Goal: Task Accomplishment & Management: Manage account settings

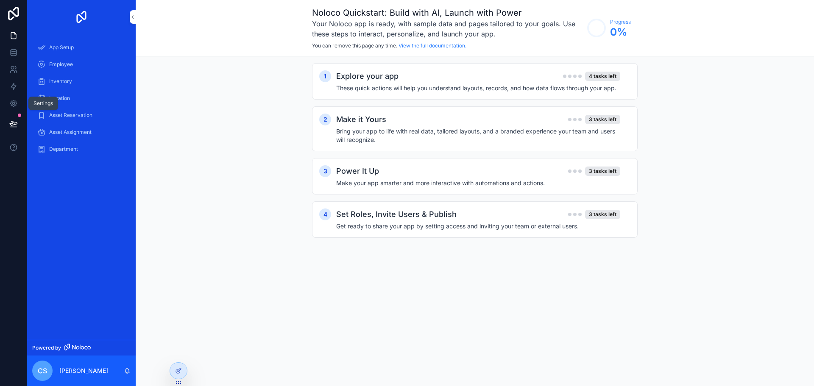
click at [11, 104] on icon at bounding box center [13, 103] width 6 height 6
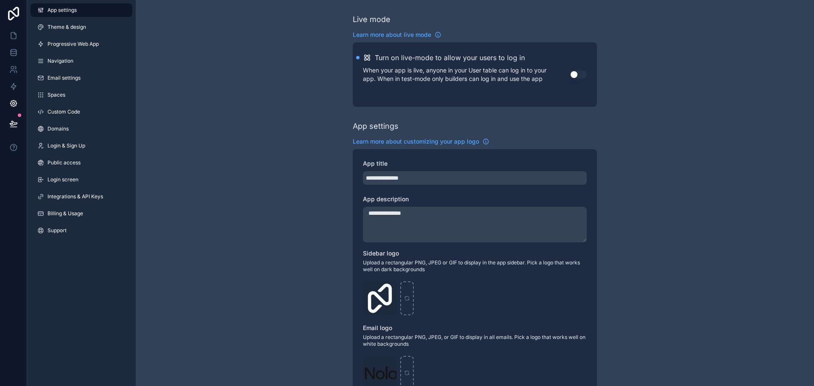
click at [71, 43] on span "Progressive Web App" at bounding box center [72, 44] width 51 height 7
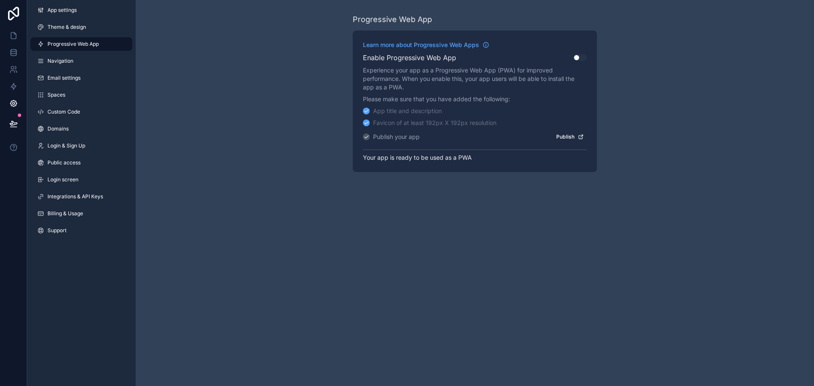
click at [564, 138] on button "Publish" at bounding box center [569, 137] width 33 height 12
click at [321, 87] on div "Progressive Web App Learn more about Progressive Web Apps Enable Progressive We…" at bounding box center [475, 93] width 678 height 186
click at [56, 64] on span "Navigation" at bounding box center [60, 61] width 26 height 7
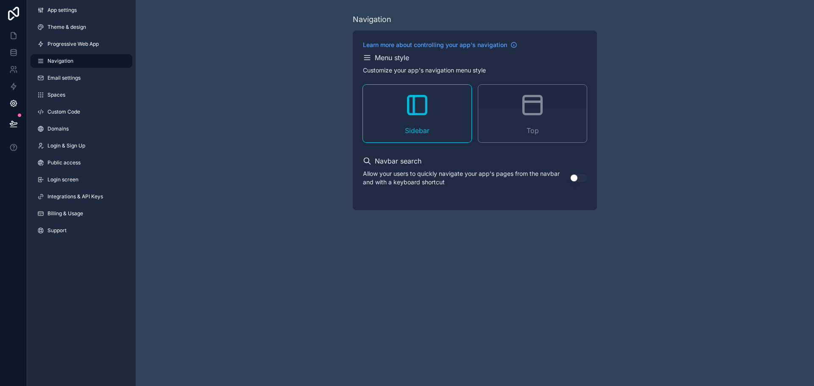
click at [64, 78] on span "Email settings" at bounding box center [63, 78] width 33 height 7
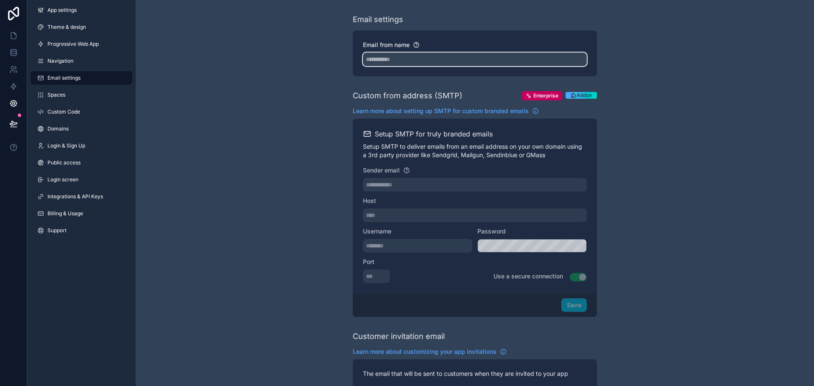
click at [397, 60] on input "Email from name" at bounding box center [475, 60] width 224 height 14
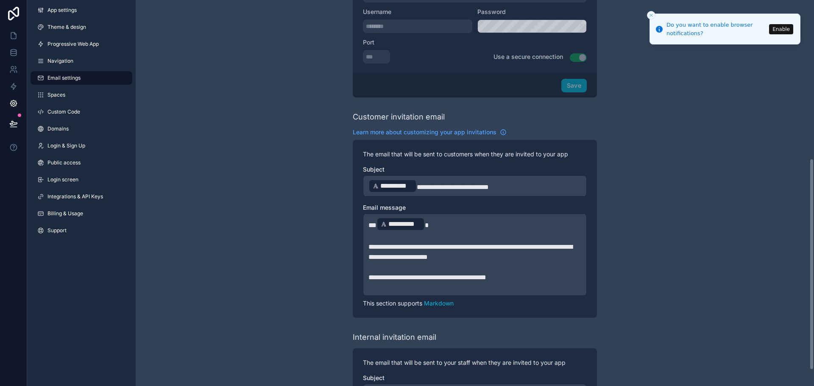
scroll to position [318, 0]
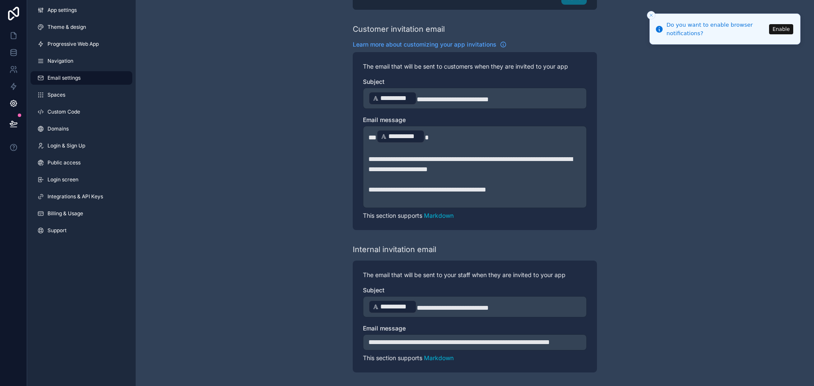
click at [67, 98] on link "Spaces" at bounding box center [82, 95] width 102 height 14
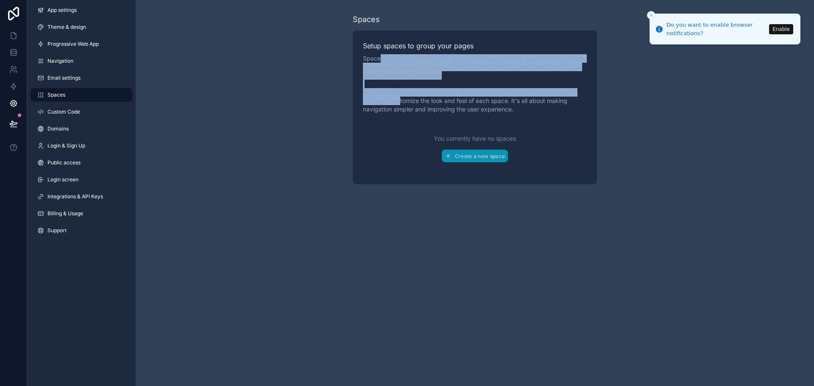
drag, startPoint x: 381, startPoint y: 60, endPoint x: 400, endPoint y: 99, distance: 43.6
click at [400, 99] on p "Spaces help you organize your app by creating separate, customizable spaces. Th…" at bounding box center [475, 83] width 224 height 59
click at [60, 109] on span "Custom Code" at bounding box center [63, 112] width 33 height 7
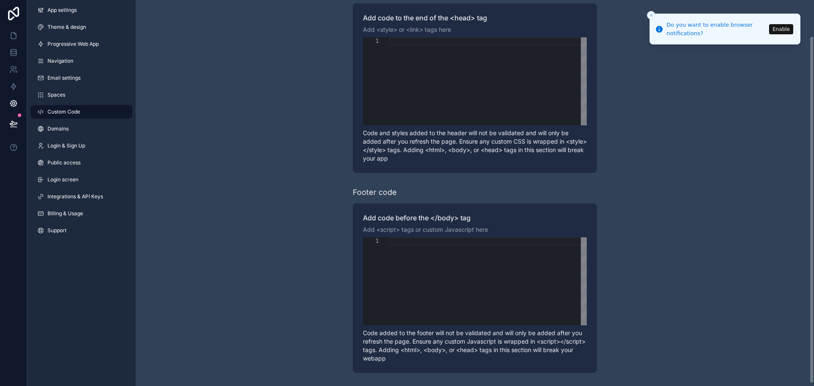
scroll to position [43, 0]
click at [69, 194] on span "Integrations & API Keys" at bounding box center [75, 196] width 56 height 7
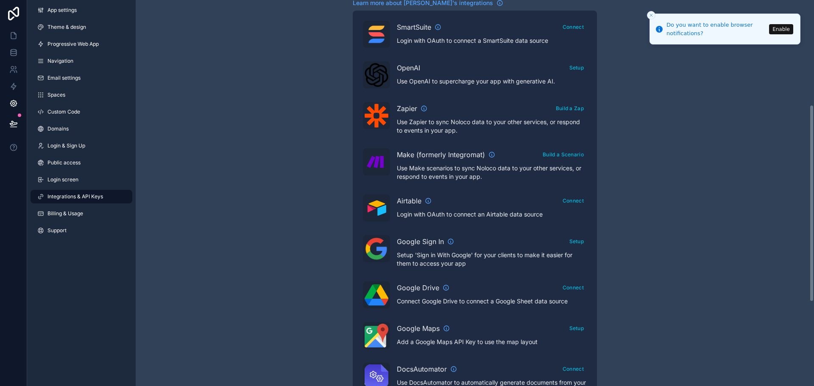
scroll to position [212, 0]
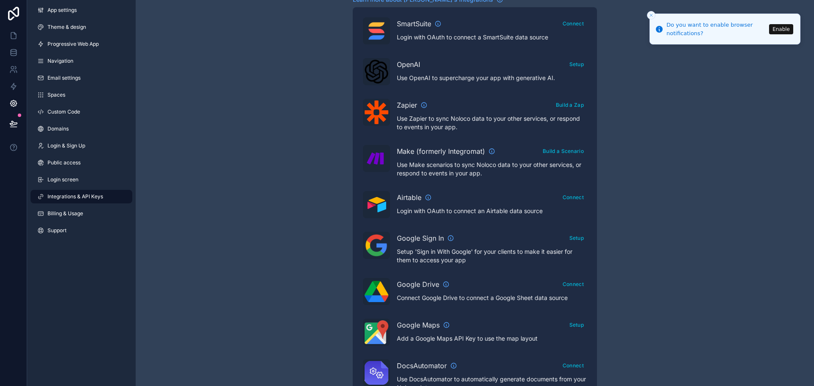
click at [429, 198] on icon "scrollable content" at bounding box center [428, 197] width 7 height 7
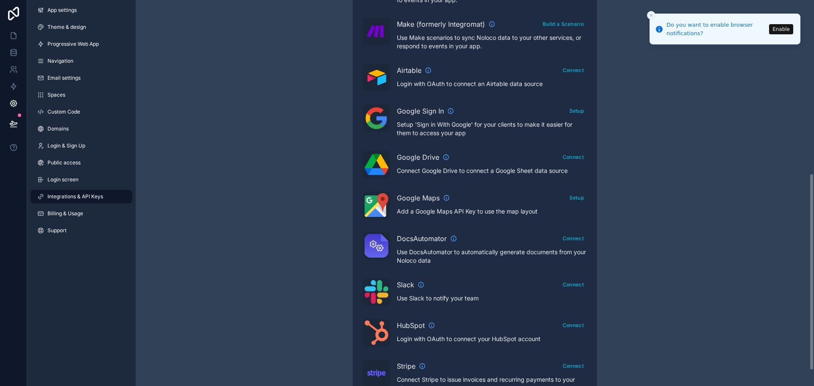
scroll to position [369, 0]
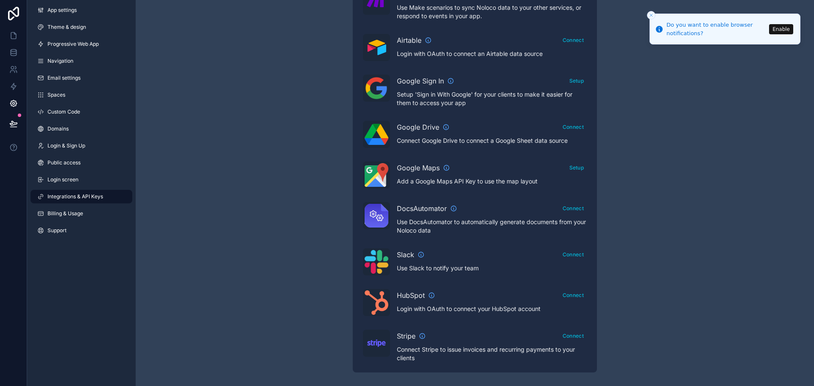
click at [76, 212] on span "Billing & Usage" at bounding box center [65, 213] width 36 height 7
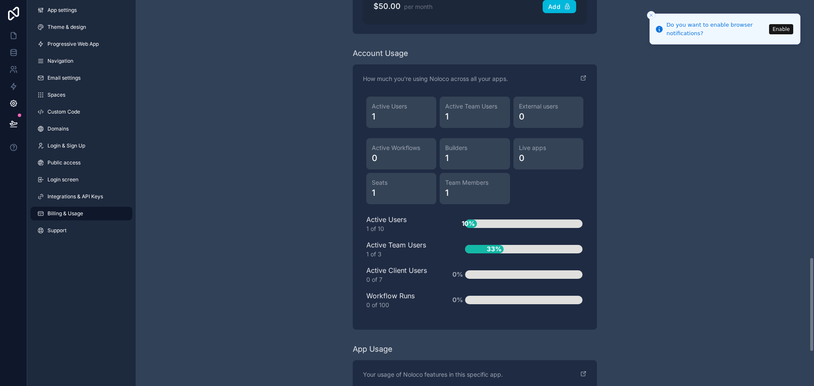
scroll to position [1020, 0]
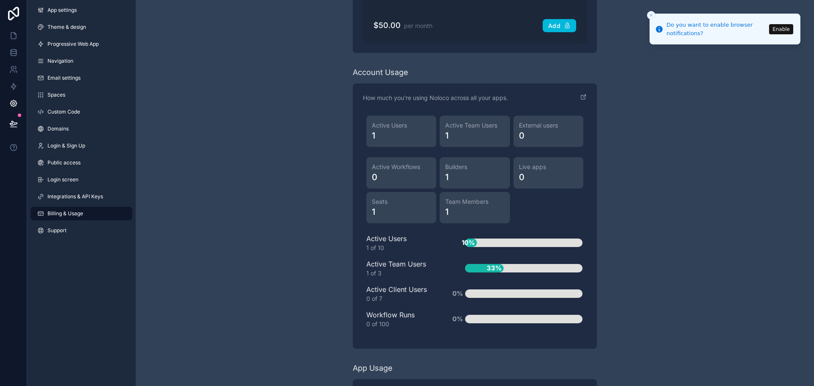
click at [78, 183] on link "Login screen" at bounding box center [82, 180] width 102 height 14
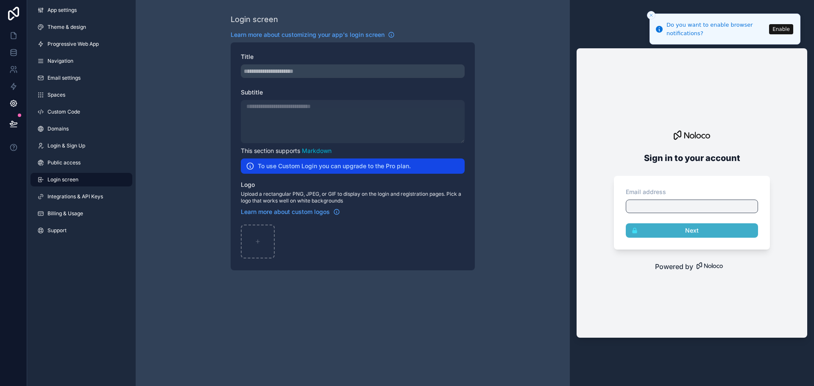
click at [60, 11] on span "App settings" at bounding box center [61, 10] width 29 height 7
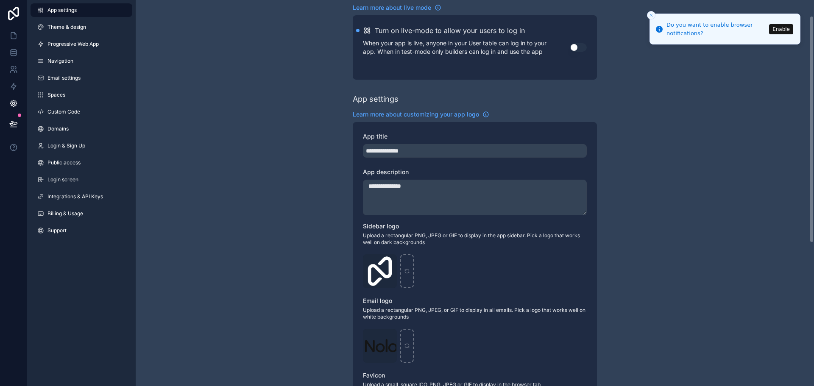
scroll to position [85, 0]
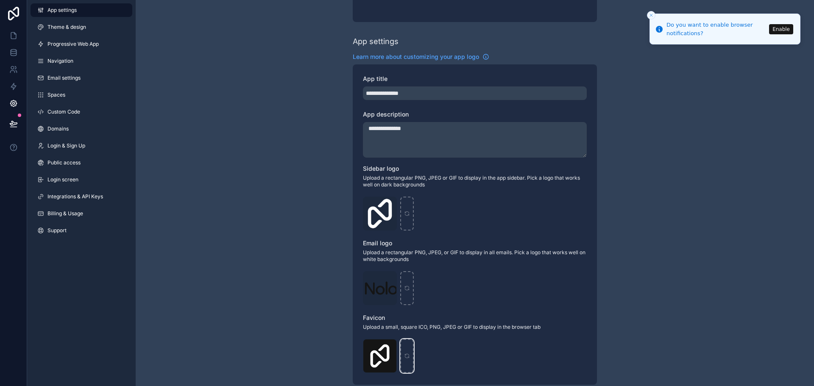
click at [406, 353] on div "scrollable content" at bounding box center [407, 356] width 14 height 34
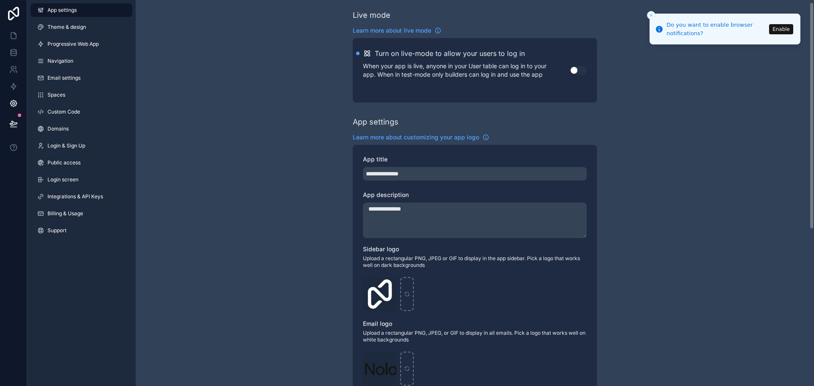
scroll to position [0, 0]
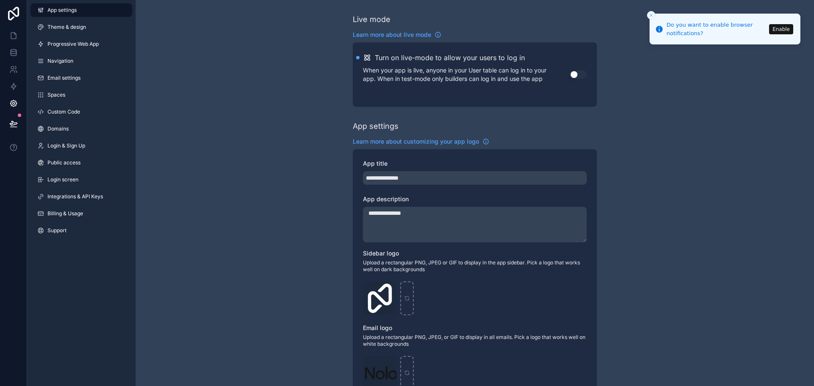
click at [84, 21] on link "Theme & design" at bounding box center [82, 27] width 102 height 14
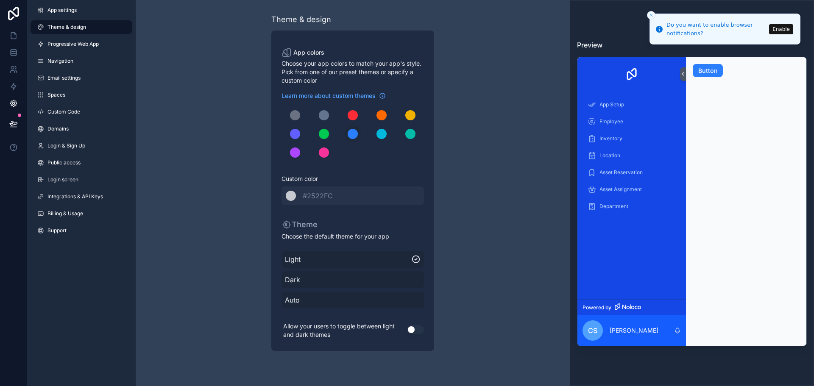
click at [619, 139] on span "Inventory" at bounding box center [610, 138] width 23 height 7
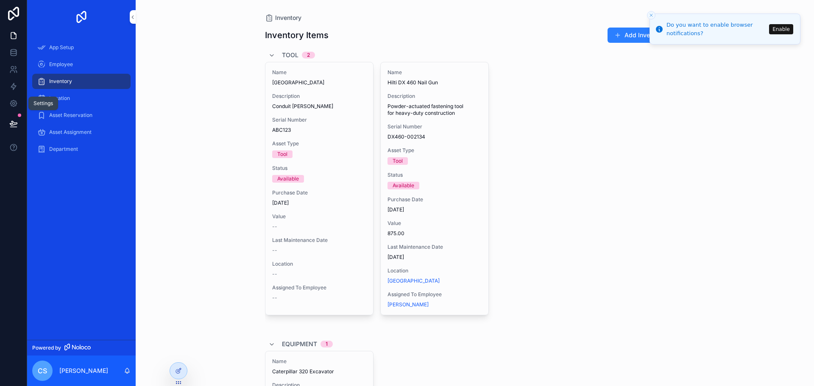
click at [20, 103] on link at bounding box center [13, 103] width 27 height 17
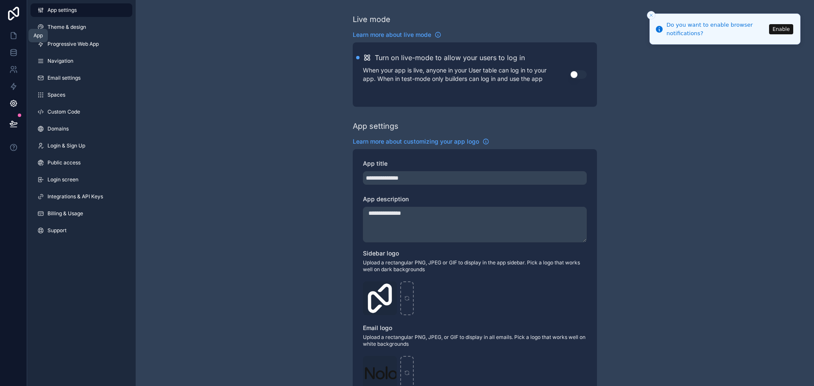
click at [12, 36] on icon at bounding box center [13, 35] width 8 height 8
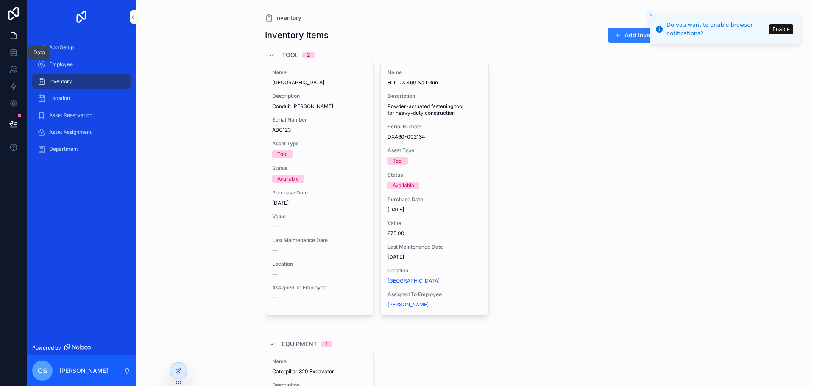
click at [11, 49] on icon at bounding box center [13, 52] width 8 height 8
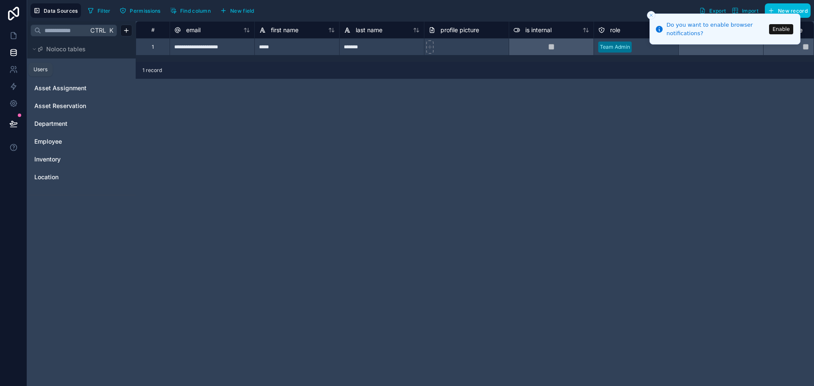
click at [14, 68] on icon at bounding box center [13, 69] width 8 height 8
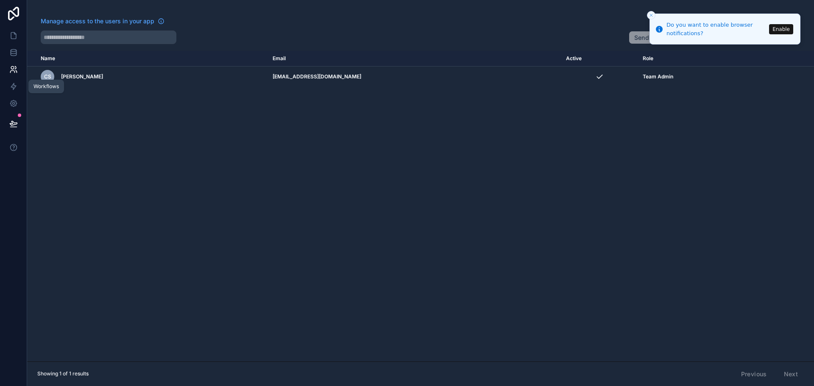
click at [15, 84] on icon at bounding box center [13, 86] width 8 height 8
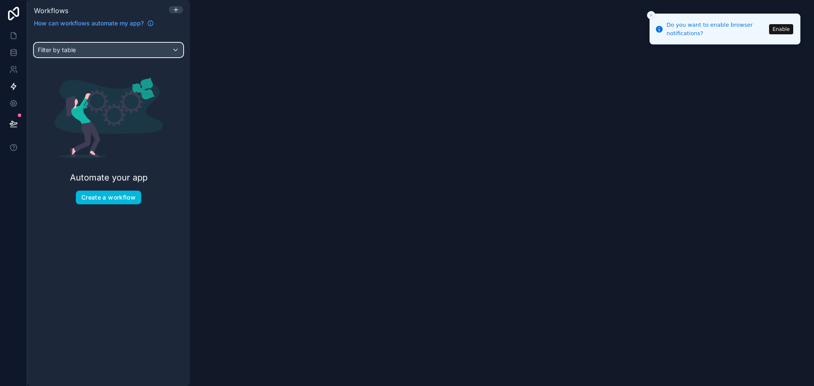
click at [173, 47] on div "Filter by table" at bounding box center [108, 50] width 148 height 14
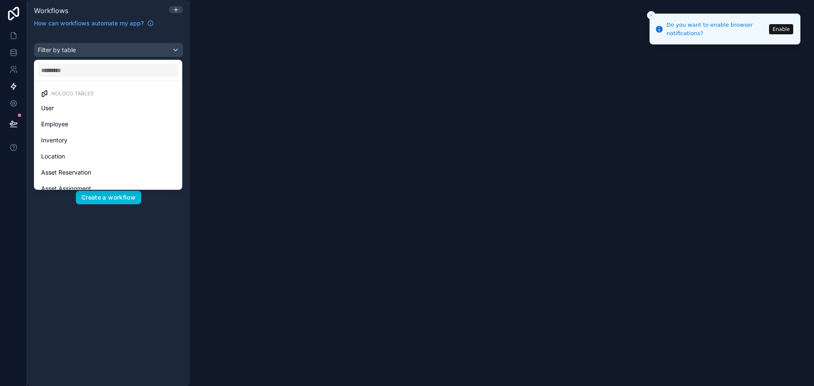
click at [101, 125] on div "Employee" at bounding box center [108, 124] width 134 height 10
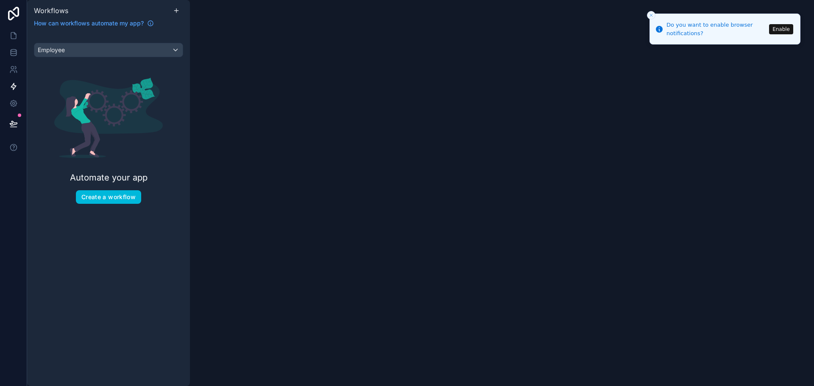
click at [111, 195] on button "Create a workflow" at bounding box center [108, 197] width 65 height 14
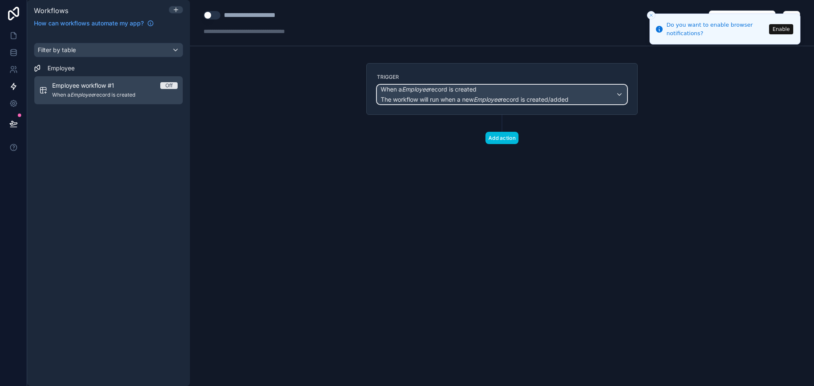
click at [619, 95] on div "When a Employee record is created The workflow will run when a new Employee rec…" at bounding box center [501, 94] width 249 height 19
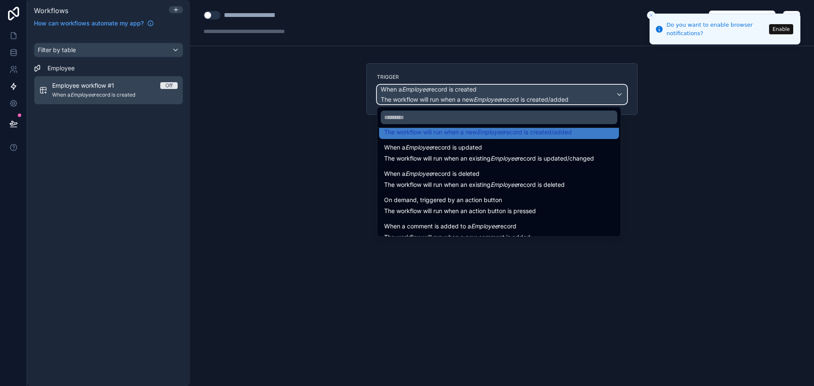
scroll to position [31, 0]
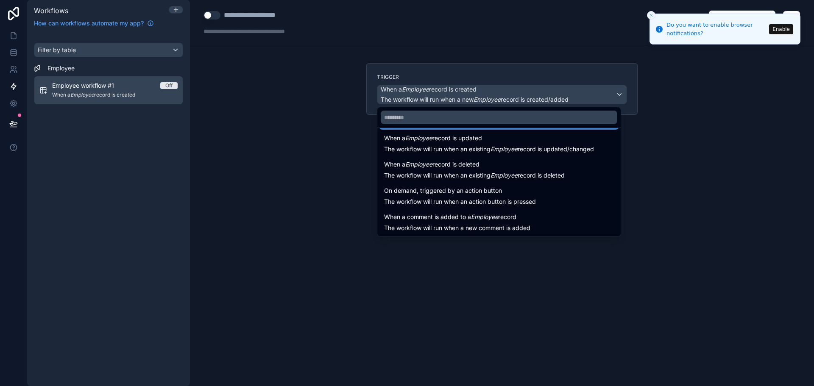
click at [643, 142] on div at bounding box center [407, 193] width 814 height 386
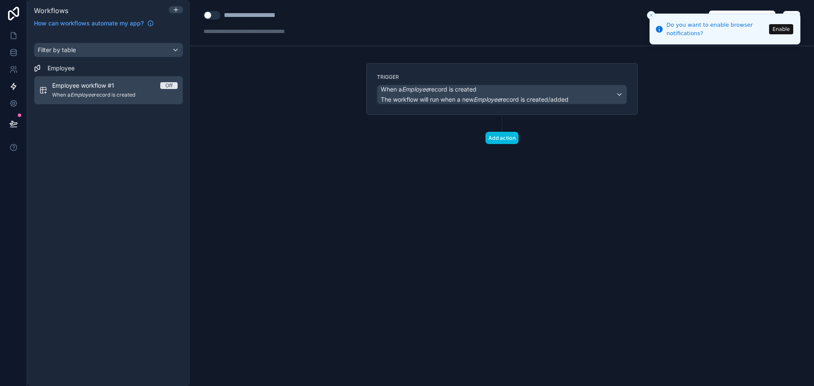
click at [504, 140] on button "Add action" at bounding box center [501, 138] width 33 height 12
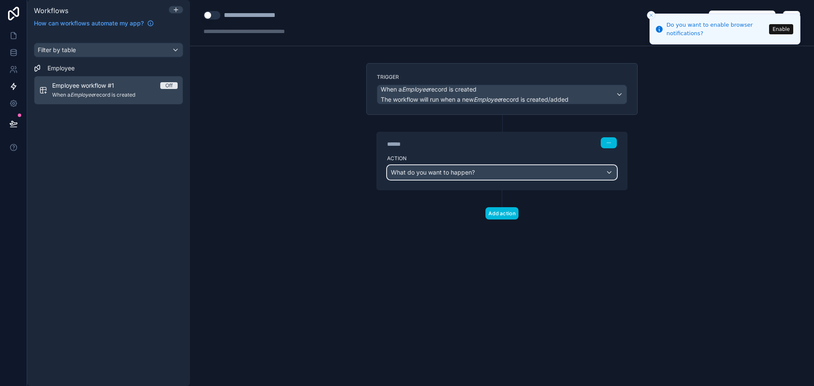
click at [565, 173] on div "What do you want to happen?" at bounding box center [501, 173] width 229 height 14
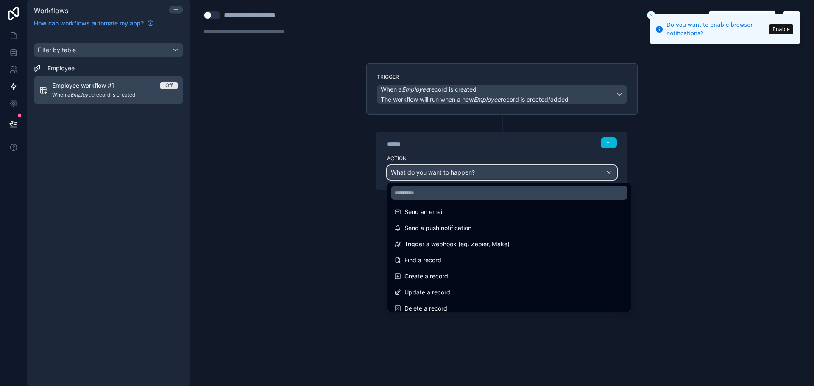
scroll to position [0, 0]
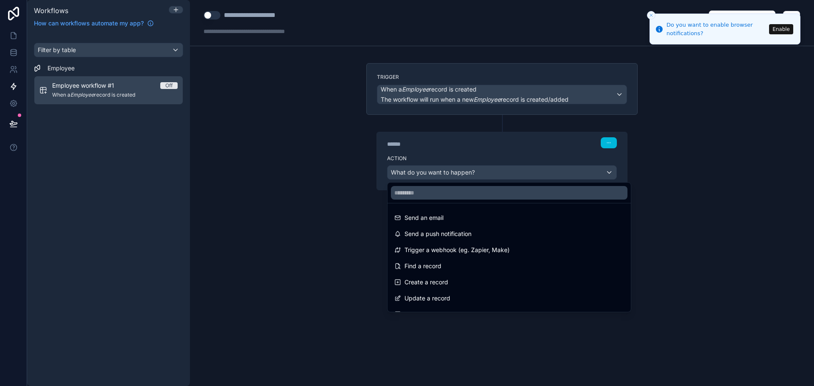
click at [442, 279] on span "Create a record" at bounding box center [426, 282] width 44 height 10
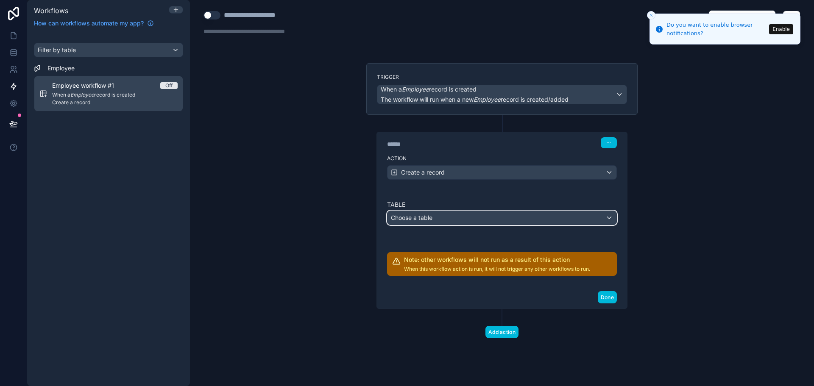
click at [474, 215] on div "Choose a table" at bounding box center [501, 218] width 229 height 14
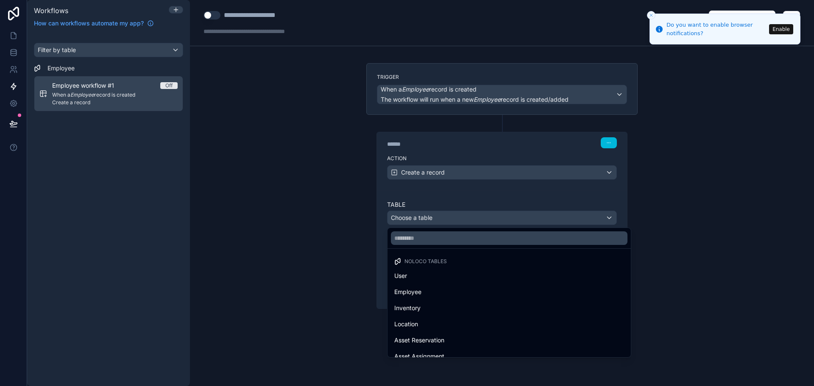
click at [417, 308] on span "Inventory" at bounding box center [407, 308] width 26 height 10
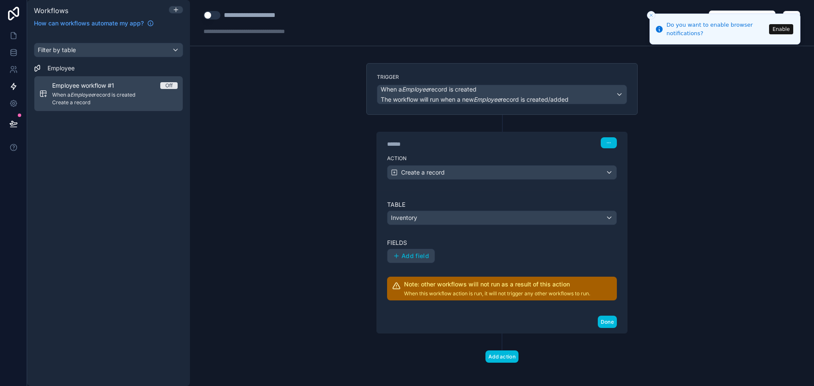
click at [404, 251] on button "Add field" at bounding box center [410, 256] width 47 height 14
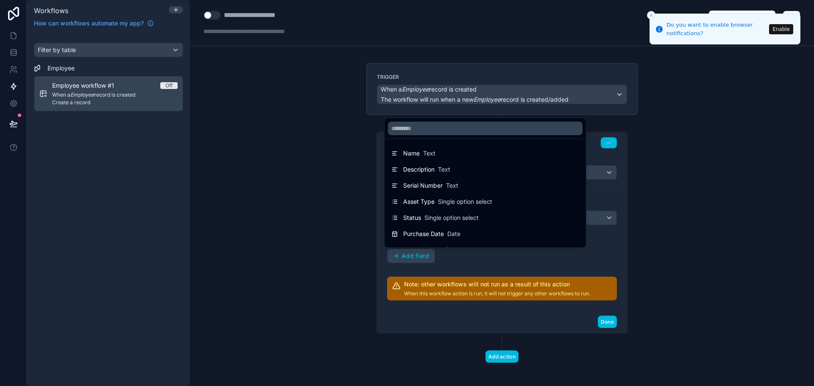
click at [412, 229] on div "Purchase Date Date" at bounding box center [485, 233] width 198 height 15
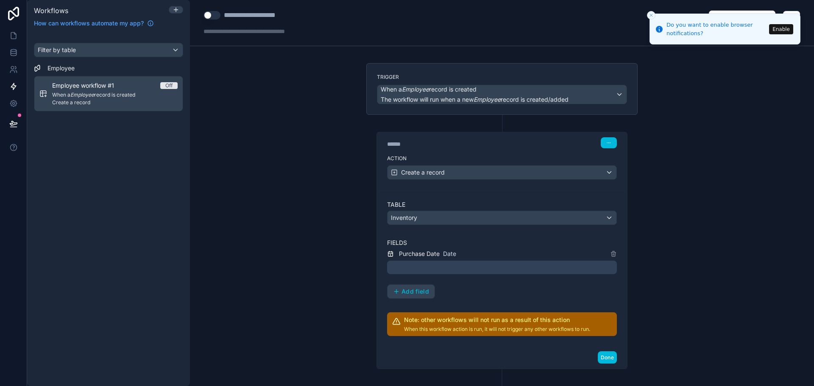
click at [434, 273] on div at bounding box center [502, 268] width 230 height 14
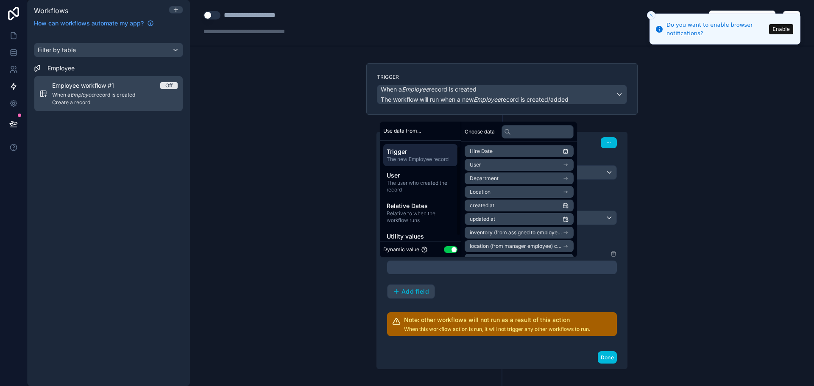
scroll to position [13, 0]
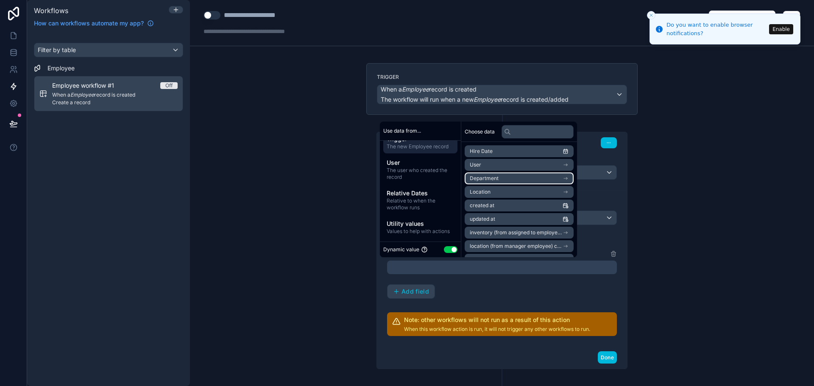
click at [568, 178] on icon "scrollable content" at bounding box center [566, 179] width 6 height 6
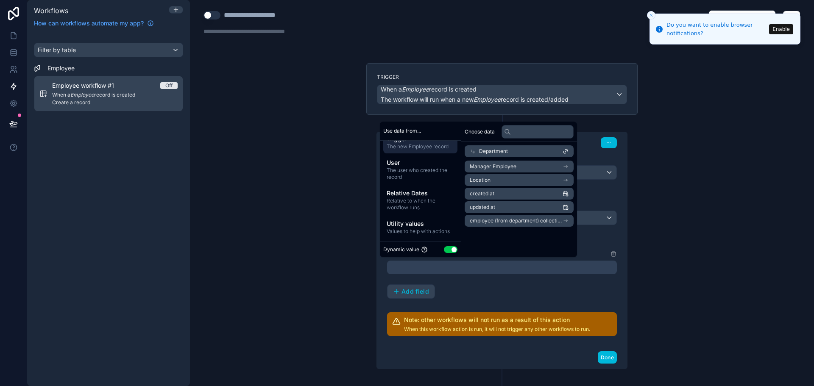
click at [468, 279] on div "Purchase Date Date Add field" at bounding box center [502, 274] width 230 height 50
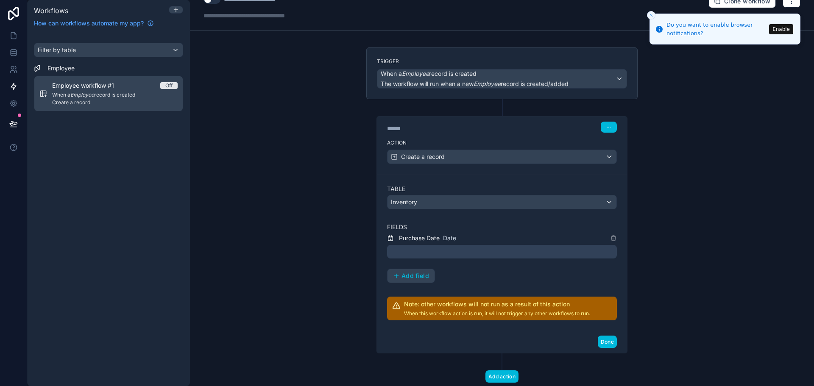
scroll to position [39, 0]
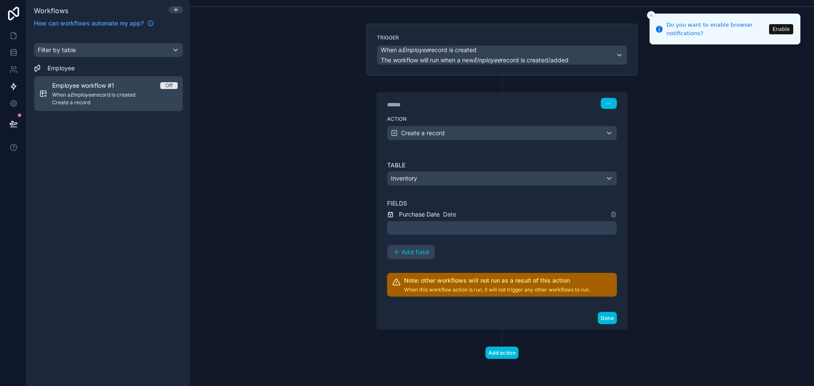
click at [451, 223] on div at bounding box center [502, 228] width 230 height 14
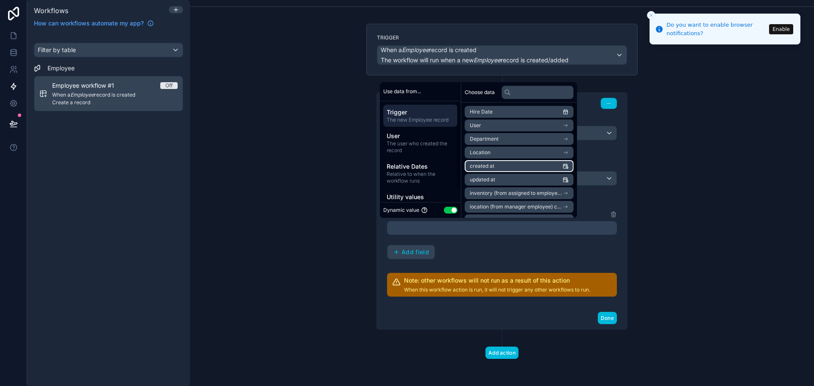
click at [496, 163] on li "created at" at bounding box center [519, 166] width 109 height 12
click at [462, 249] on div "**********" at bounding box center [502, 234] width 230 height 50
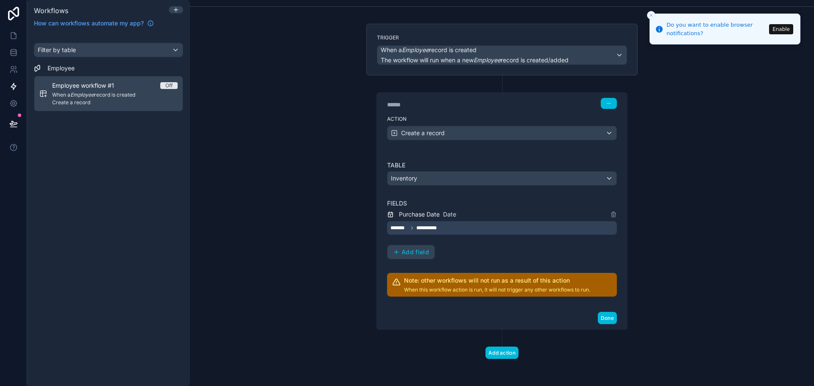
click at [448, 228] on div "**********" at bounding box center [502, 228] width 230 height 14
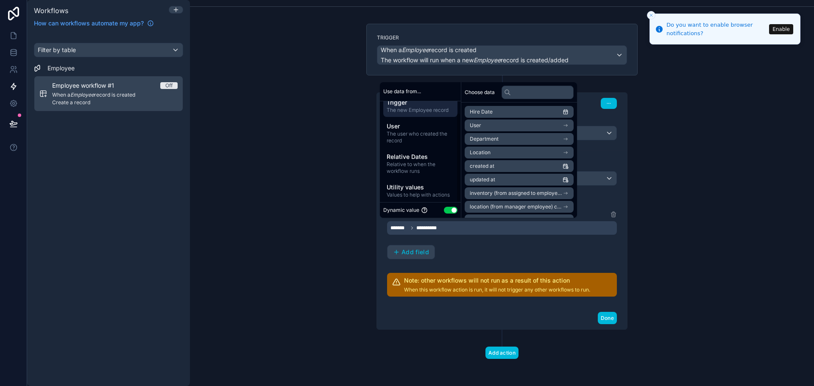
scroll to position [13, 0]
click at [446, 208] on button "Use setting" at bounding box center [451, 210] width 14 height 7
select select "****"
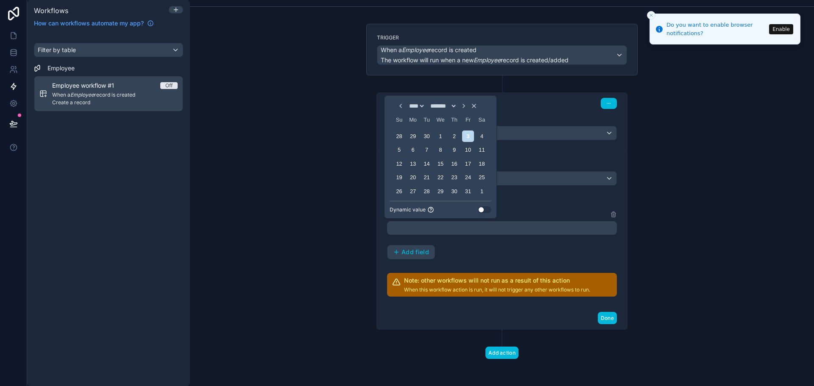
click at [477, 107] on icon "Choose Date" at bounding box center [474, 106] width 7 height 7
click at [397, 104] on icon "Choose Date" at bounding box center [400, 106] width 7 height 7
select select "*"
click at [477, 104] on icon "Choose Date" at bounding box center [474, 106] width 7 height 7
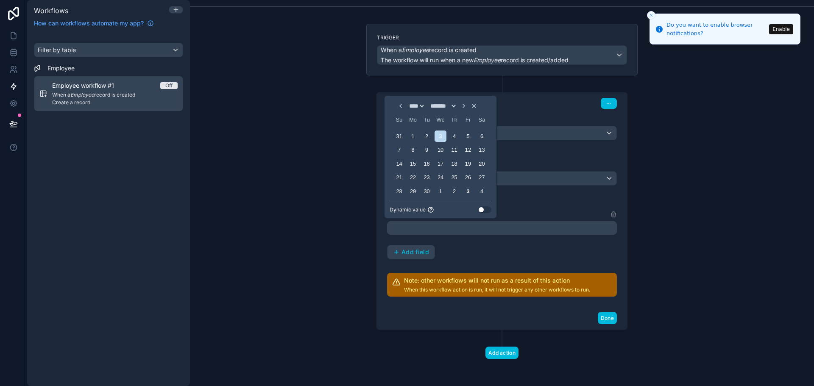
click at [476, 104] on icon "Choose Date" at bounding box center [473, 105] width 3 height 3
click at [529, 202] on label "Fields" at bounding box center [502, 203] width 230 height 8
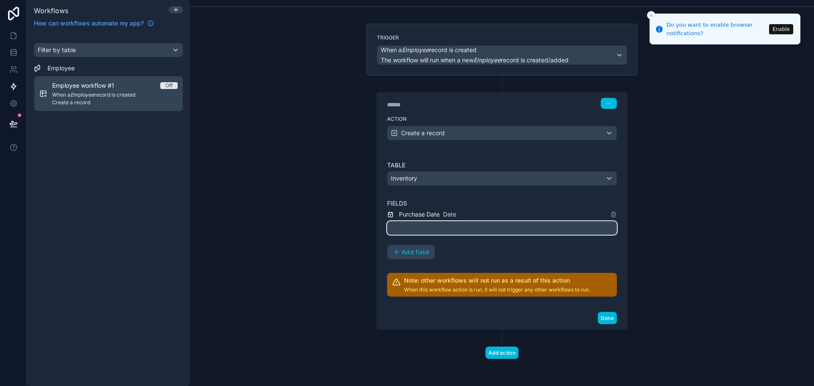
click at [420, 227] on input "text" at bounding box center [502, 228] width 230 height 14
select select "****"
select select "*"
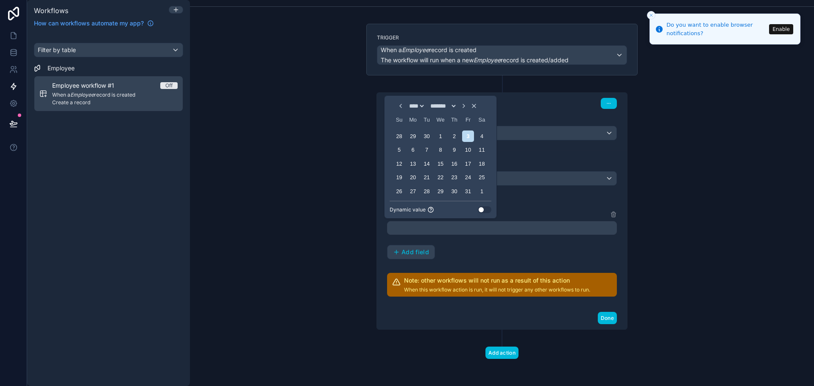
click at [480, 209] on button "Use setting" at bounding box center [485, 209] width 14 height 7
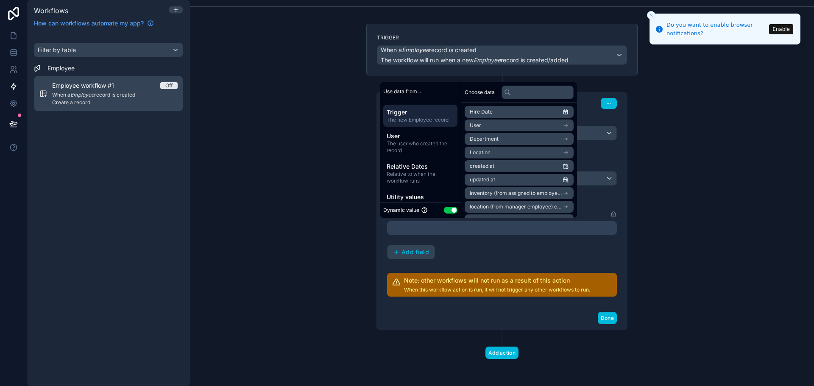
click at [460, 248] on div "Purchase Date Date Add field" at bounding box center [502, 234] width 230 height 50
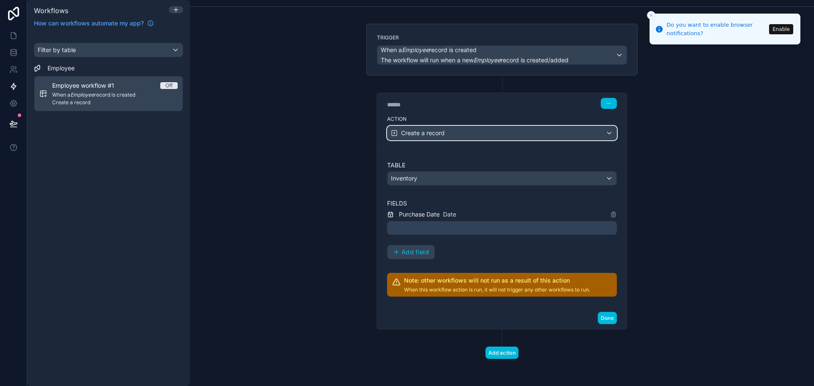
click at [452, 131] on div "Create a record" at bounding box center [501, 133] width 229 height 14
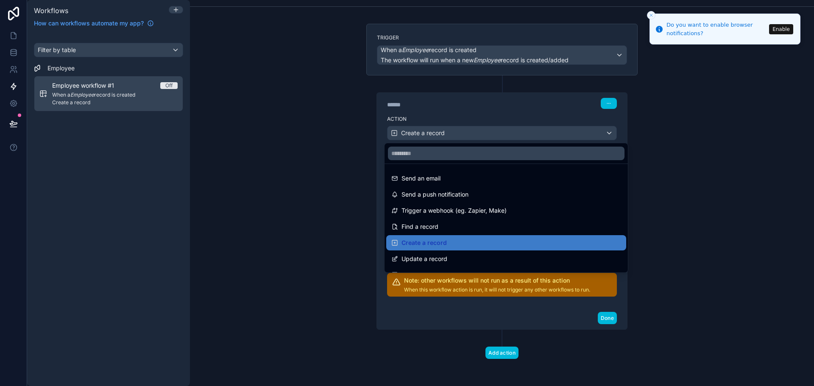
click at [436, 176] on span "Send an email" at bounding box center [420, 178] width 39 height 10
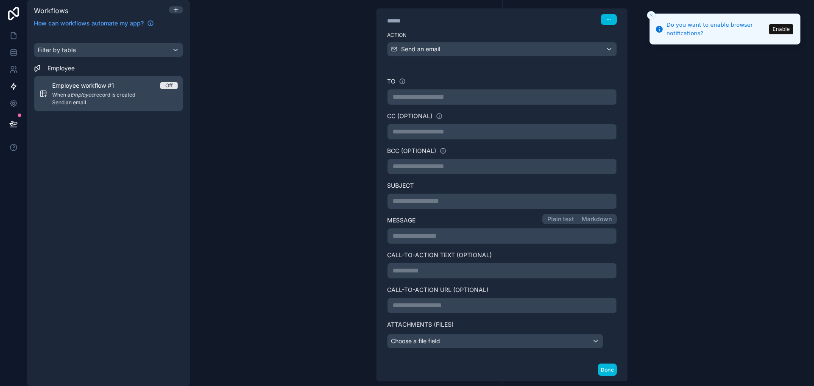
scroll to position [175, 0]
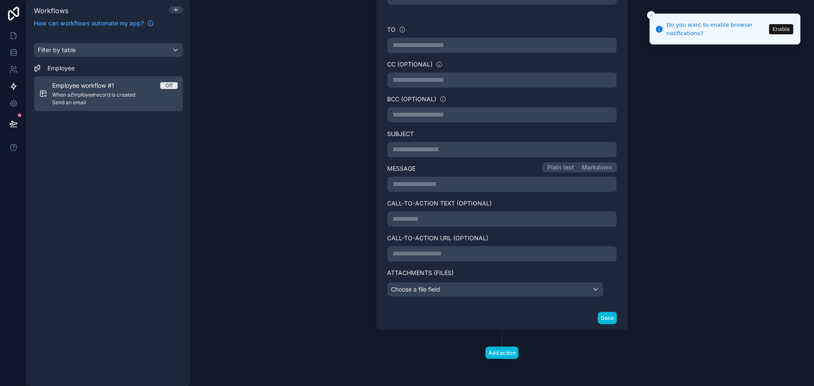
click at [507, 356] on button "Add action" at bounding box center [501, 353] width 33 height 12
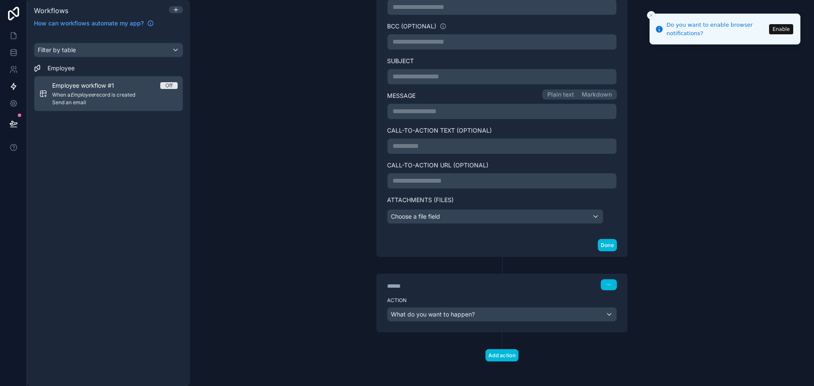
scroll to position [251, 0]
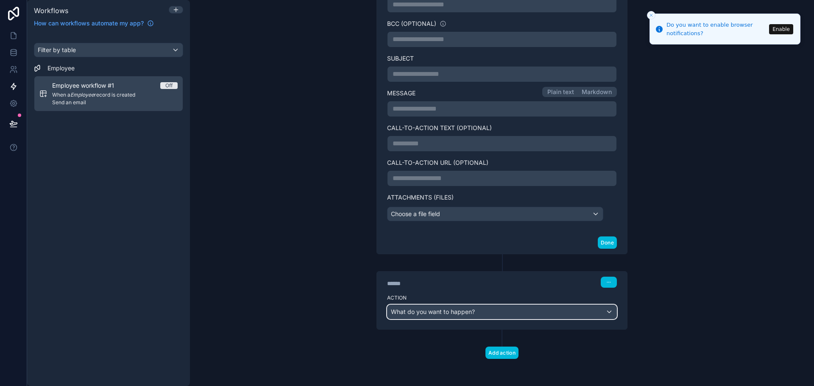
click at [459, 310] on span "What do you want to happen?" at bounding box center [433, 311] width 84 height 7
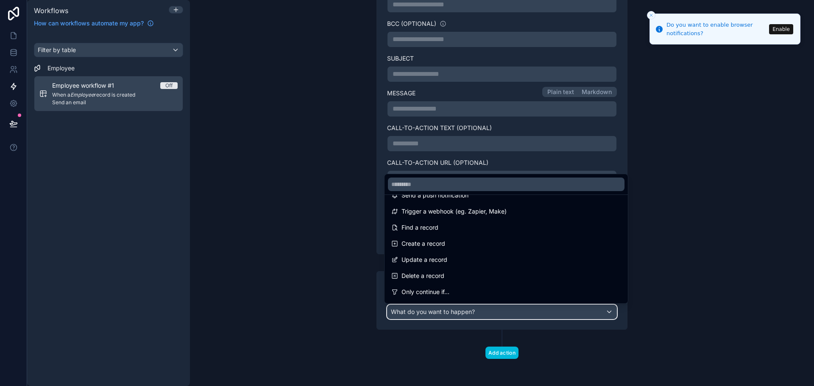
scroll to position [0, 0]
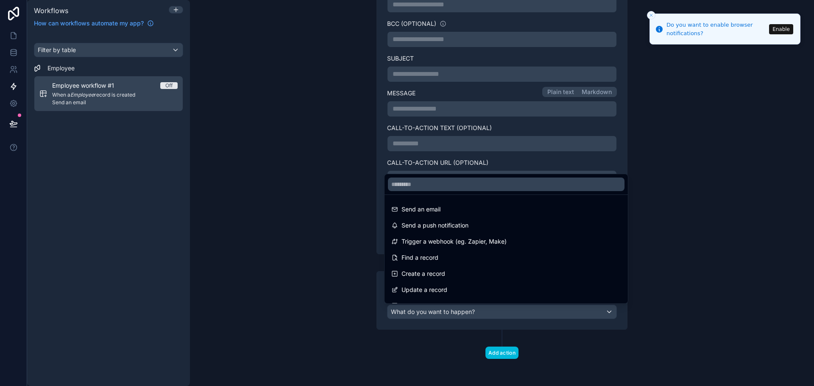
click at [441, 244] on span "Trigger a webhook (eg. Zapier, Make)" at bounding box center [453, 242] width 105 height 10
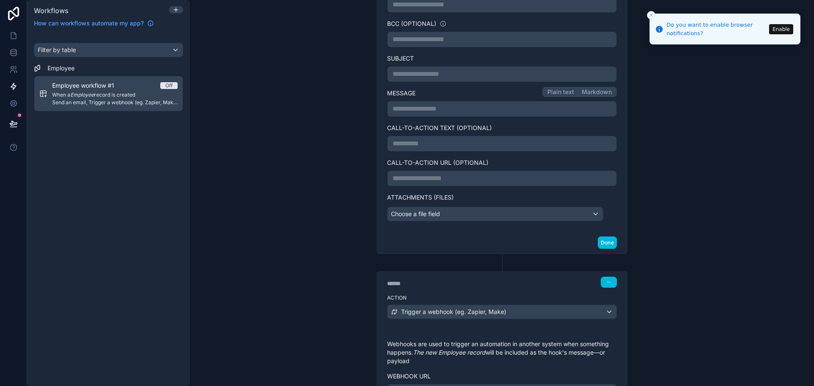
scroll to position [293, 0]
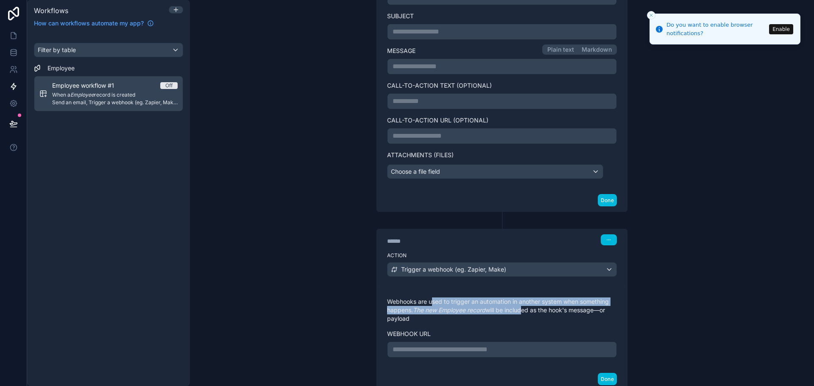
drag, startPoint x: 429, startPoint y: 299, endPoint x: 518, endPoint y: 310, distance: 90.5
click at [518, 310] on p "Webhooks are used to trigger an automation in another system when something hap…" at bounding box center [502, 310] width 230 height 25
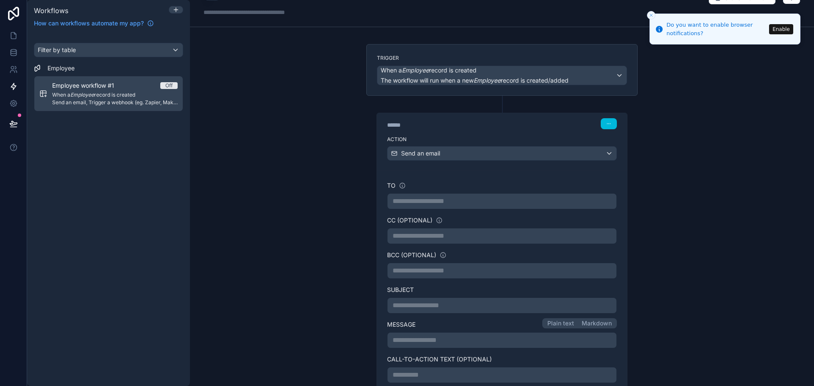
scroll to position [0, 0]
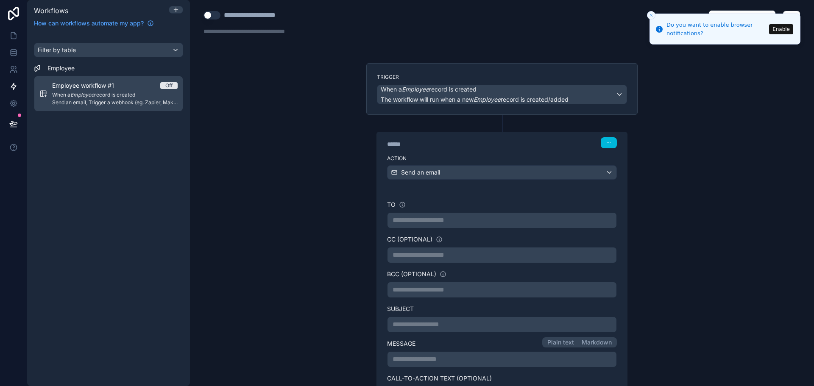
click at [650, 14] on line "Close toast" at bounding box center [651, 15] width 3 height 3
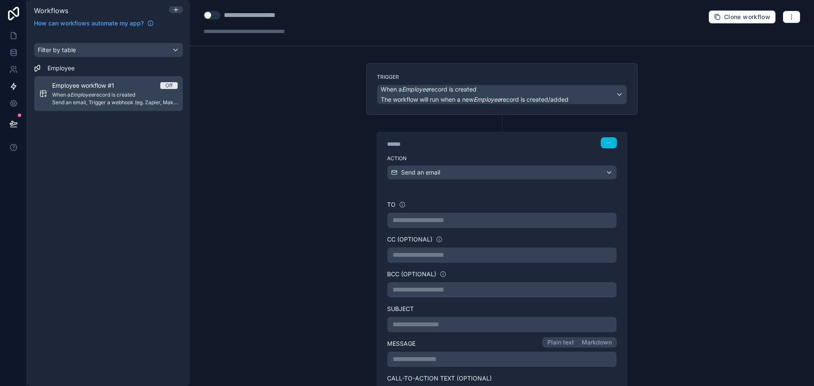
click at [611, 143] on button "button" at bounding box center [609, 142] width 16 height 11
click at [289, 63] on div "**********" at bounding box center [502, 193] width 624 height 386
click at [791, 17] on icon "button" at bounding box center [791, 17] width 0 height 0
click at [111, 159] on div "Filter by table Employee Employee workflow #1 Off When a Employee record is cre…" at bounding box center [108, 210] width 163 height 354
click at [176, 10] on icon at bounding box center [176, 10] width 4 height 0
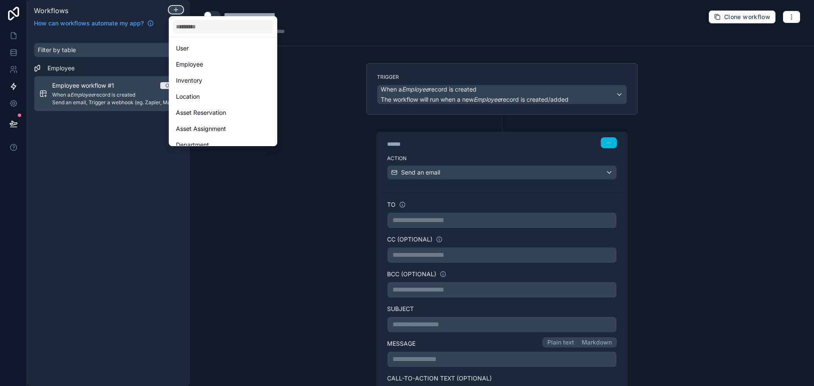
scroll to position [25, 0]
click at [204, 136] on span "Department" at bounding box center [192, 136] width 33 height 10
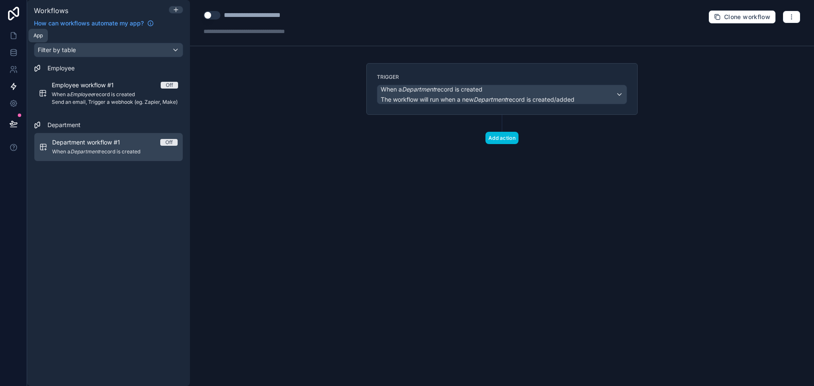
click at [16, 40] on link at bounding box center [13, 35] width 27 height 17
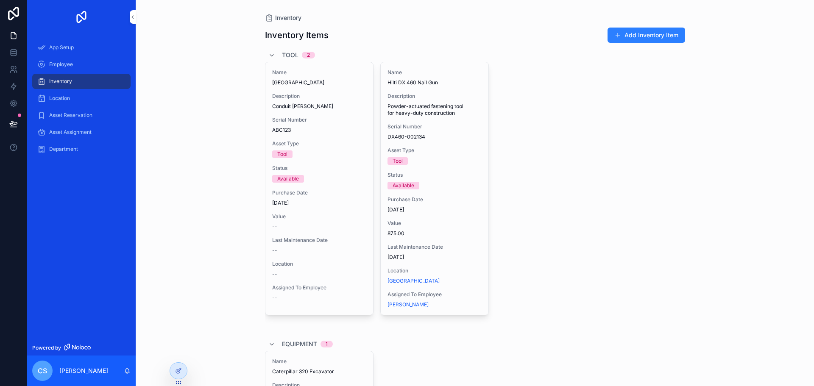
click at [284, 100] on div "Description Conduit [PERSON_NAME]" at bounding box center [319, 101] width 94 height 17
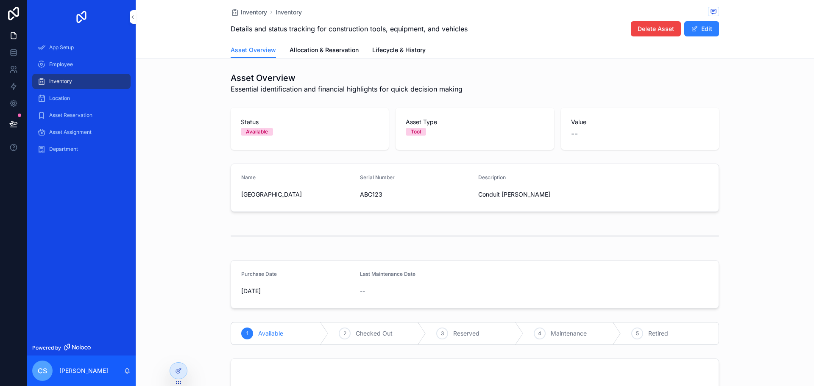
click at [320, 52] on span "Allocation & Reservation" at bounding box center [324, 50] width 69 height 8
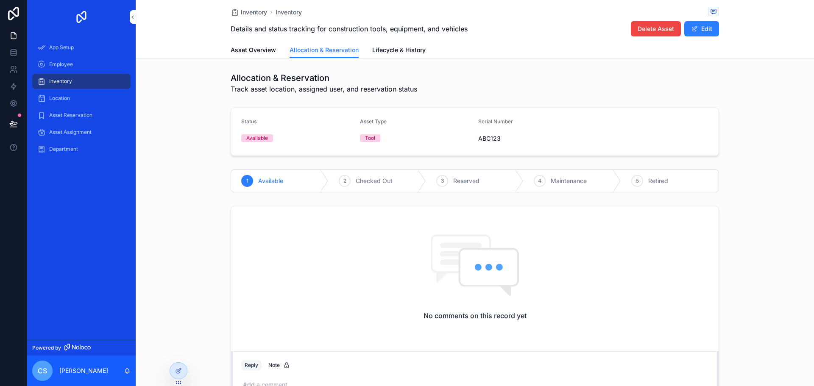
click at [389, 181] on span "Checked Out" at bounding box center [374, 181] width 37 height 8
click at [453, 181] on span "Reserved" at bounding box center [466, 181] width 26 height 8
click at [541, 177] on span "Maintenance" at bounding box center [539, 181] width 36 height 8
click at [602, 172] on div "5 Retired" at bounding box center [650, 181] width 137 height 22
click at [708, 31] on button "Edit" at bounding box center [701, 28] width 35 height 15
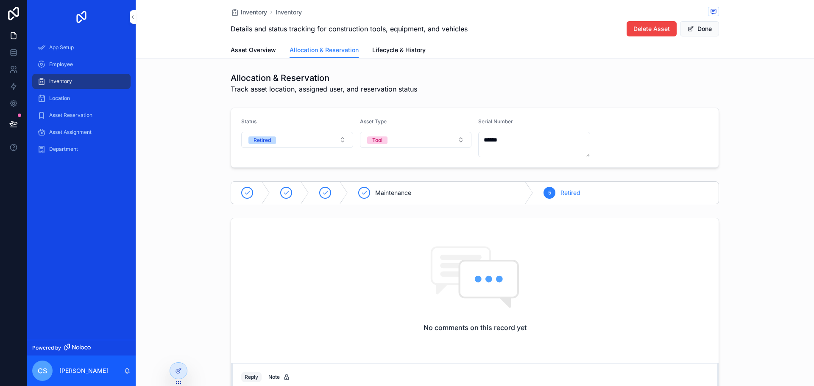
click at [334, 140] on button "Retired" at bounding box center [297, 140] width 112 height 16
click at [285, 214] on div "Reserved" at bounding box center [294, 212] width 118 height 13
click at [414, 140] on button "Tool" at bounding box center [416, 140] width 112 height 16
click at [386, 207] on div "Vehicle" at bounding box center [413, 212] width 118 height 13
click at [254, 44] on link "Asset Overview" at bounding box center [253, 50] width 45 height 17
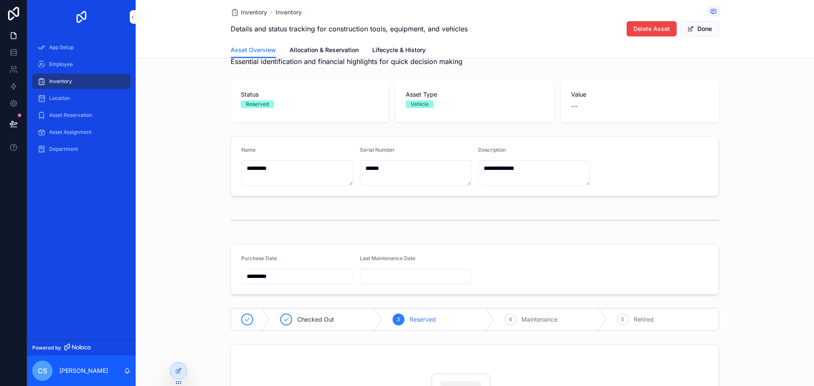
scroll to position [42, 0]
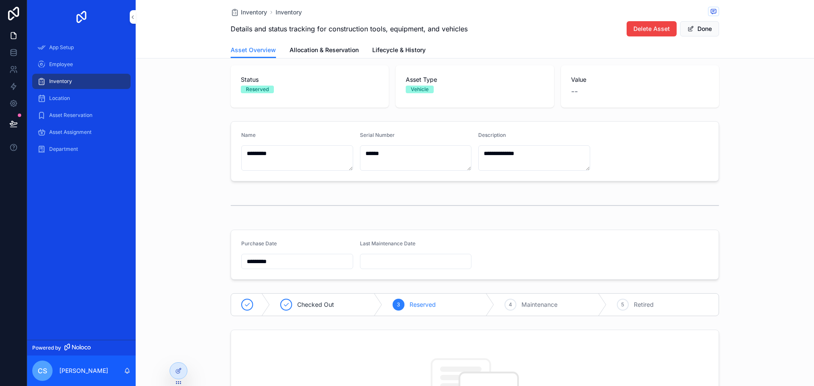
click at [691, 34] on button "Done" at bounding box center [699, 28] width 39 height 15
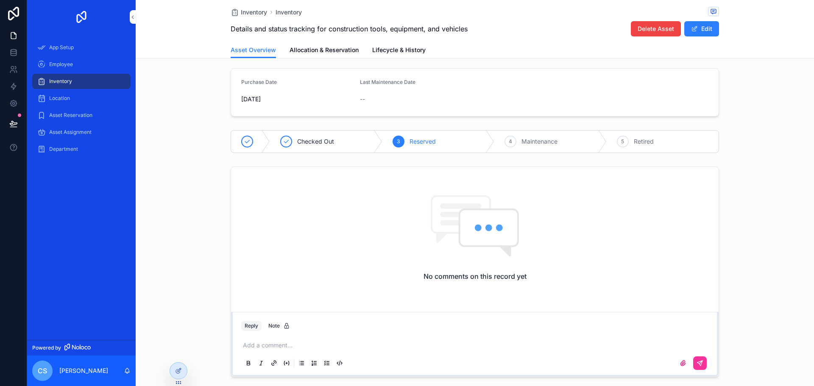
scroll to position [0, 0]
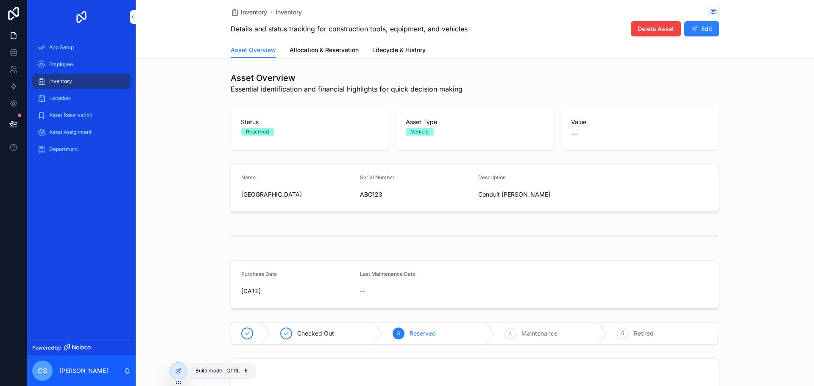
click at [177, 371] on icon at bounding box center [178, 371] width 7 height 7
